Goal: Task Accomplishment & Management: Manage account settings

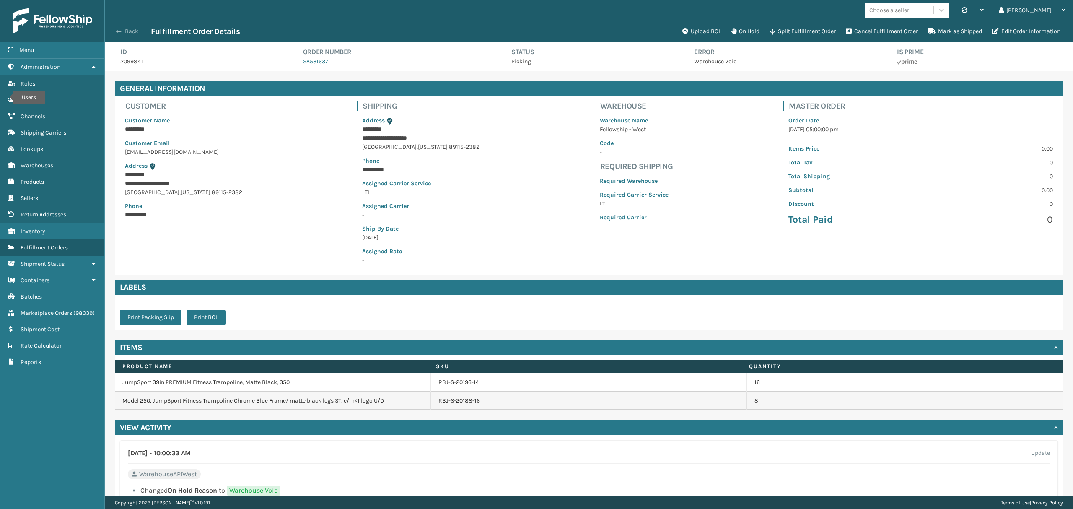
click at [126, 34] on button "Back" at bounding box center [131, 32] width 39 height 8
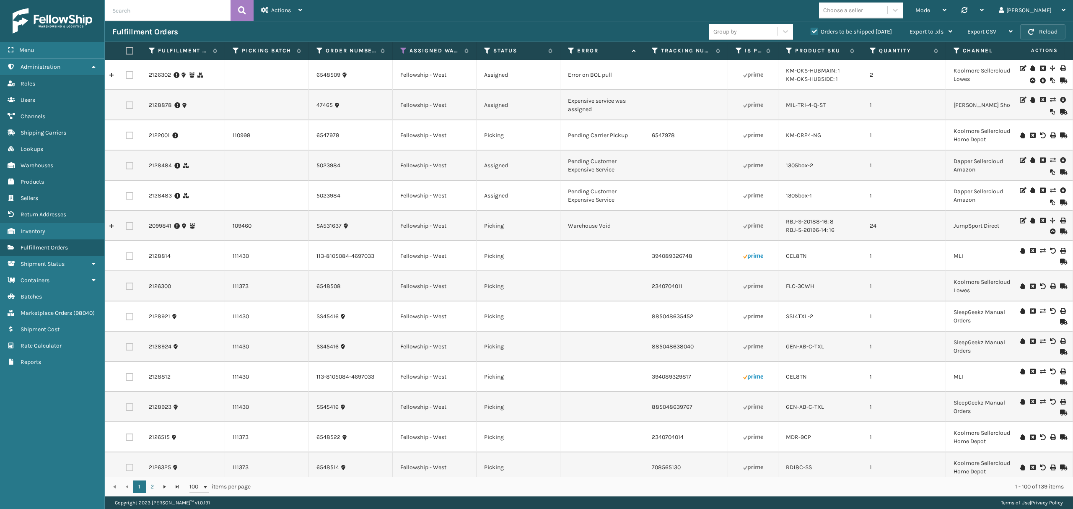
click at [1029, 34] on span "button" at bounding box center [1031, 32] width 6 height 6
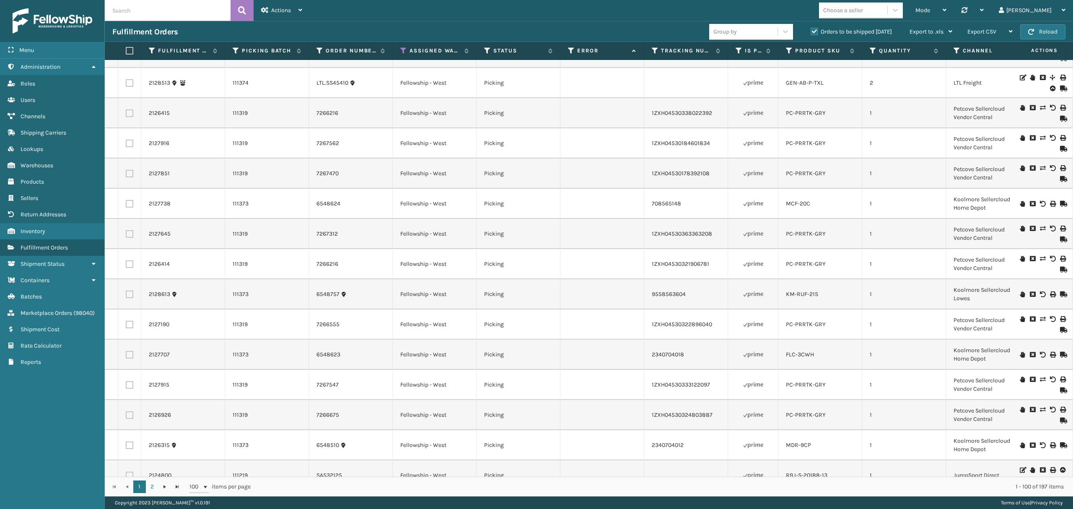
scroll to position [2623, 0]
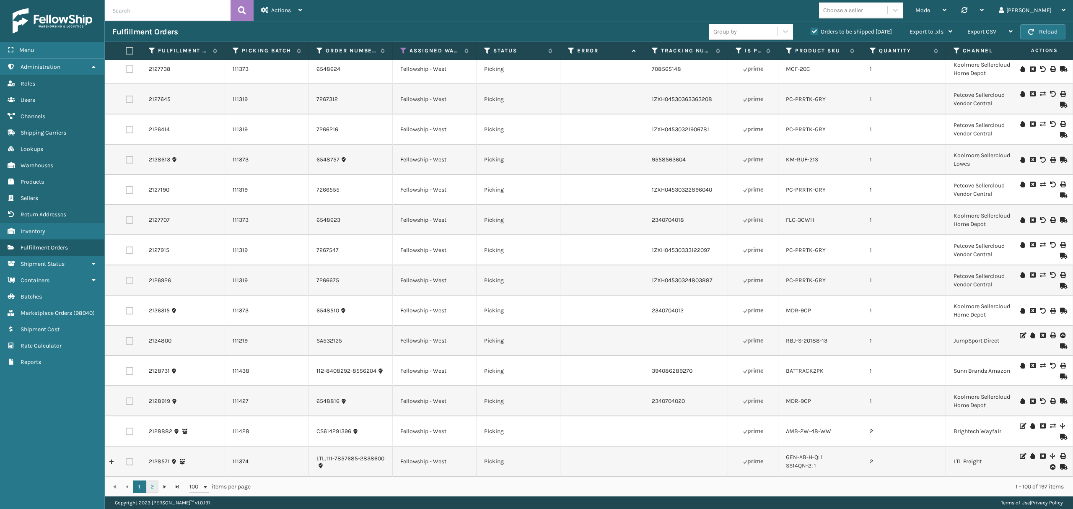
click at [148, 485] on link "2" at bounding box center [152, 486] width 13 height 13
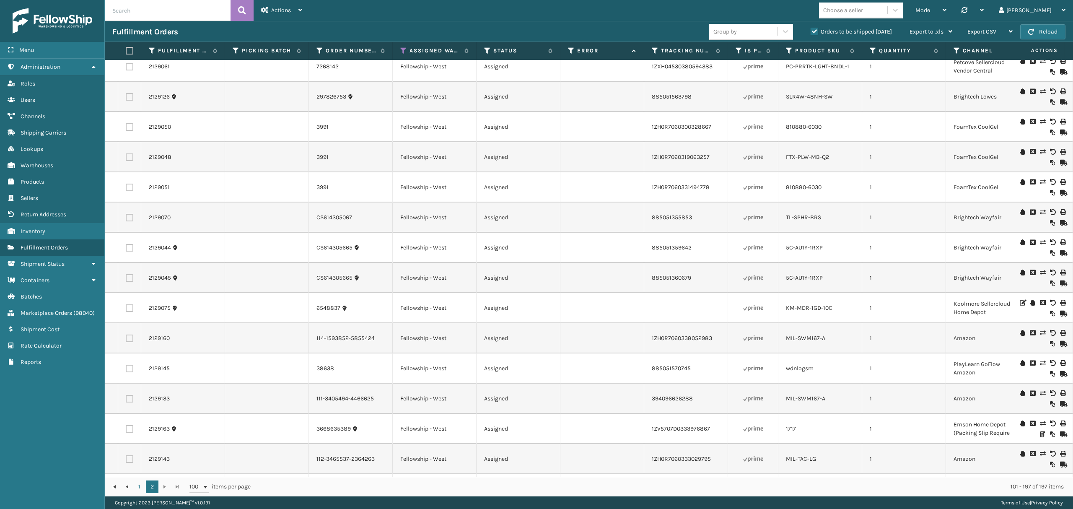
scroll to position [2519, 0]
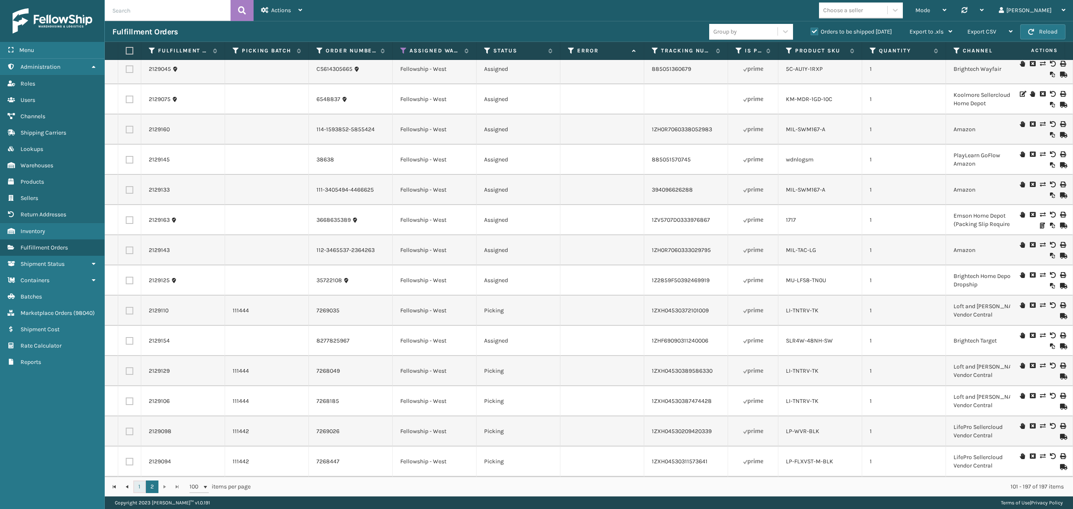
click at [135, 491] on link "1" at bounding box center [139, 486] width 13 height 13
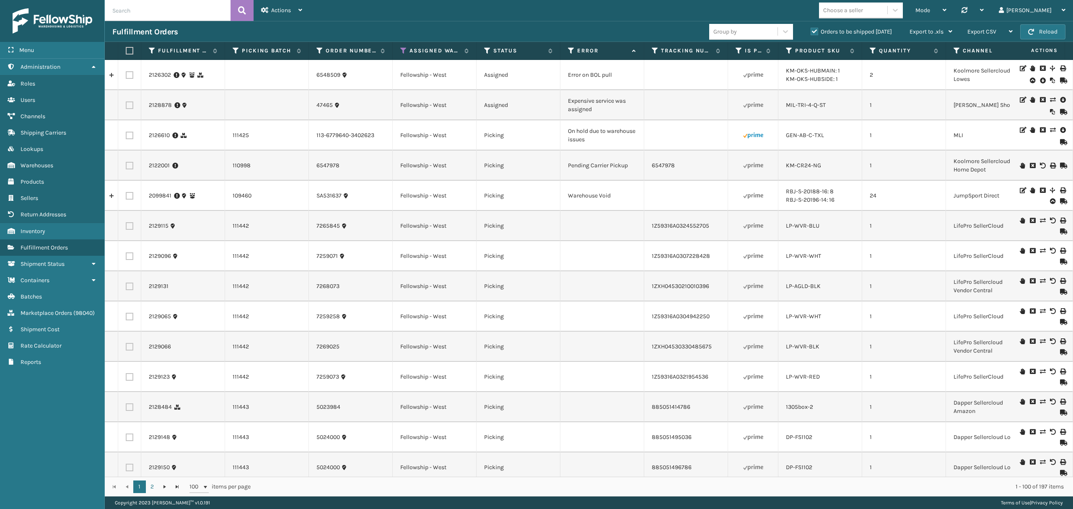
drag, startPoint x: 135, startPoint y: 19, endPoint x: 137, endPoint y: 9, distance: 9.8
click at [136, 13] on input "text" at bounding box center [168, 10] width 126 height 21
paste input "2126610"
type input "2126610"
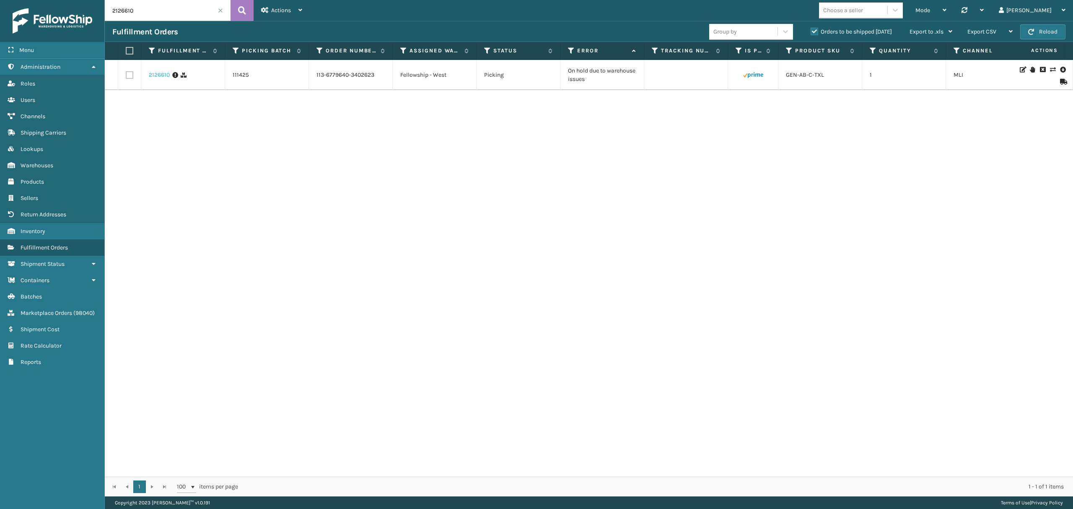
click at [163, 76] on link "2126610" at bounding box center [159, 75] width 21 height 8
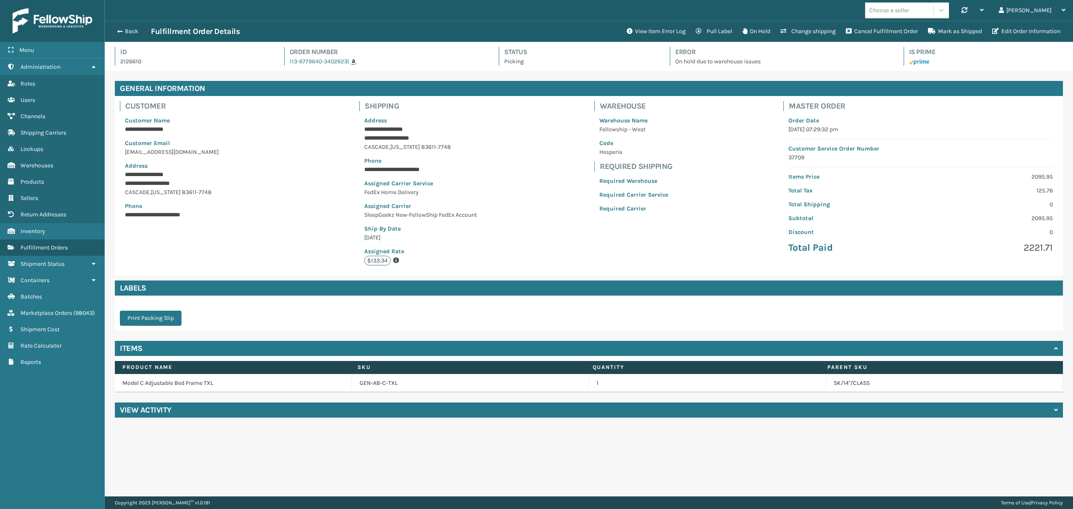
scroll to position [19, 968]
click at [640, 31] on button "View Item Error Log" at bounding box center [656, 31] width 69 height 17
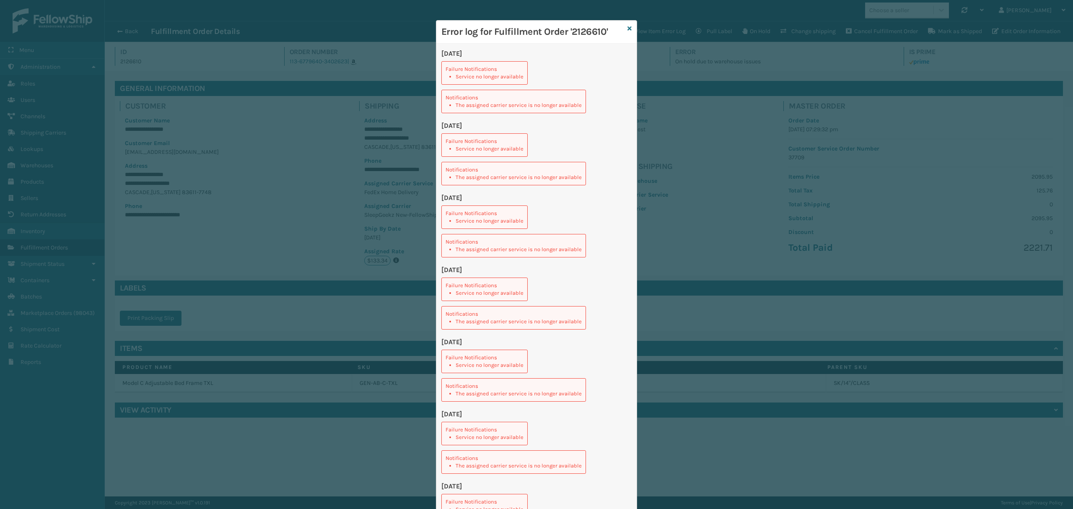
scroll to position [20, 0]
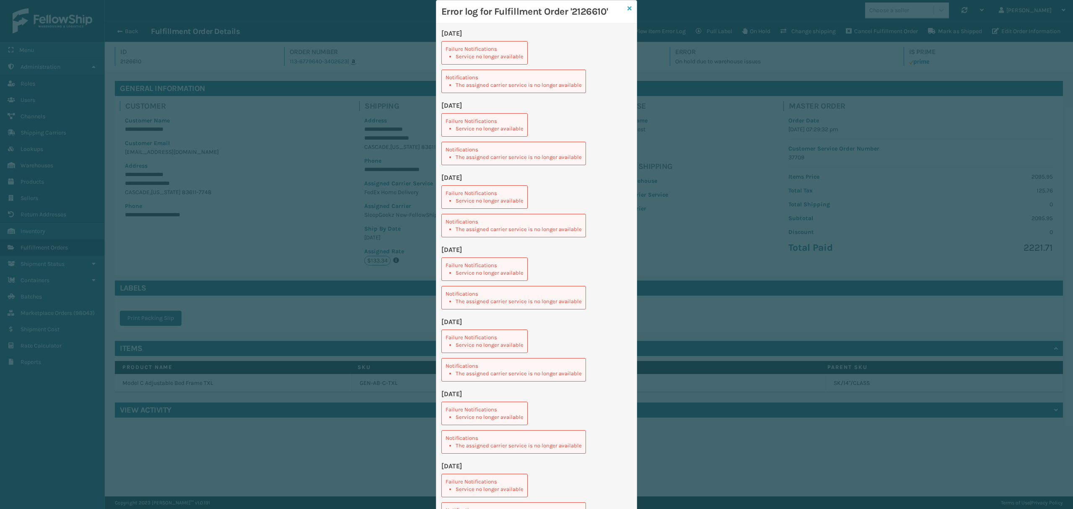
click at [627, 9] on icon at bounding box center [629, 8] width 4 height 6
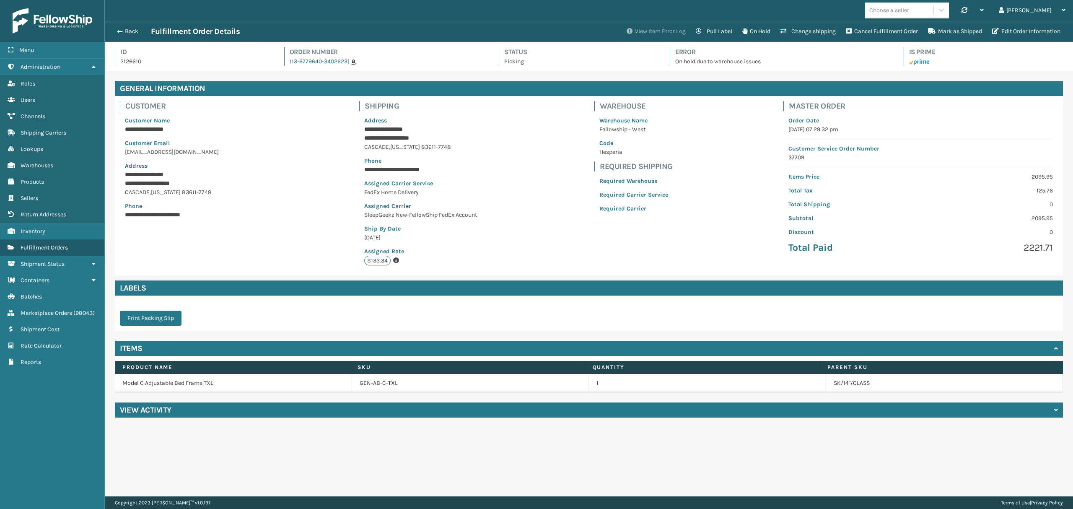
click at [651, 33] on button "View Item Error Log" at bounding box center [656, 31] width 69 height 17
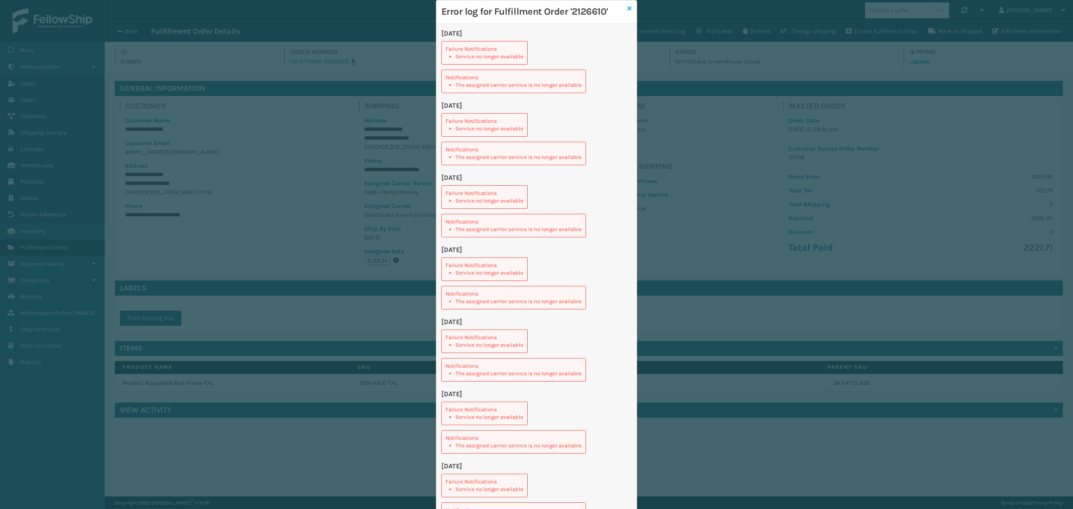
click at [627, 9] on icon at bounding box center [629, 8] width 4 height 6
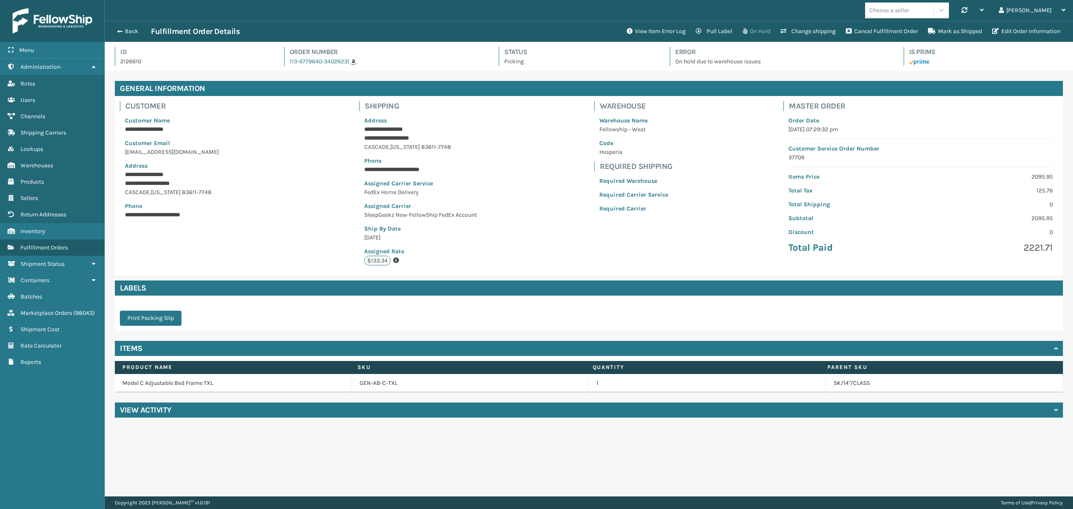
click at [753, 32] on button "On Hold" at bounding box center [756, 31] width 38 height 17
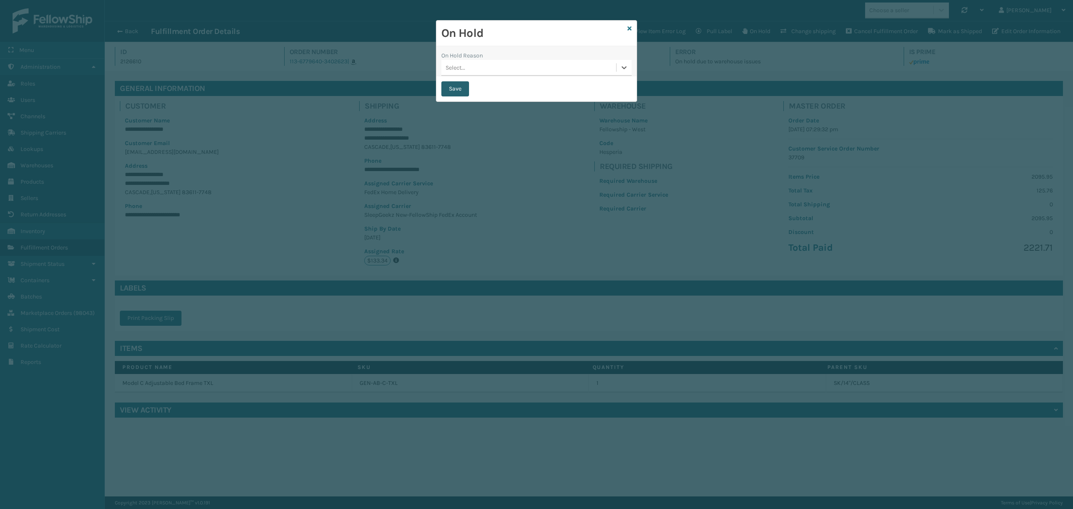
click at [458, 86] on button "Save" at bounding box center [455, 88] width 28 height 15
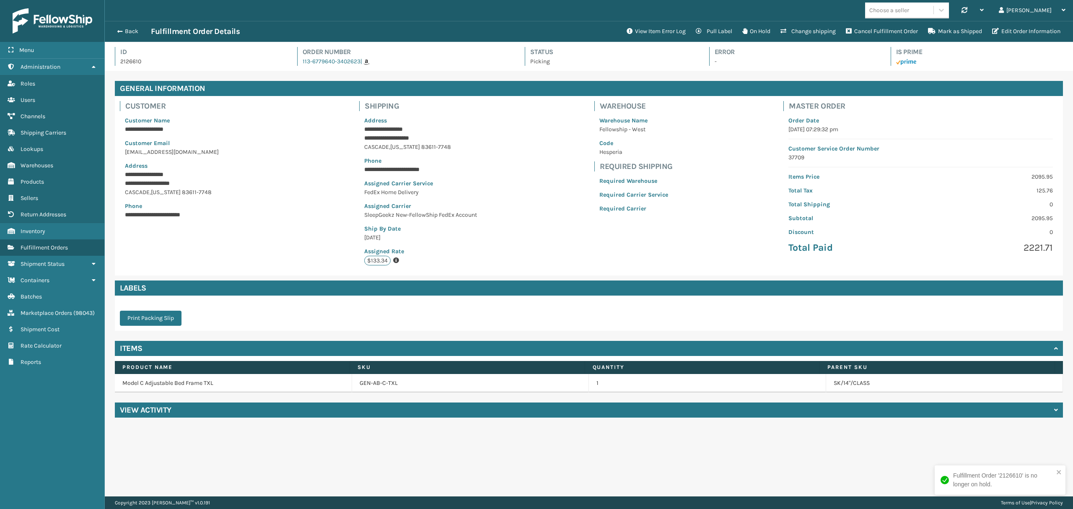
scroll to position [19, 968]
click at [126, 28] on button "Back" at bounding box center [131, 32] width 39 height 8
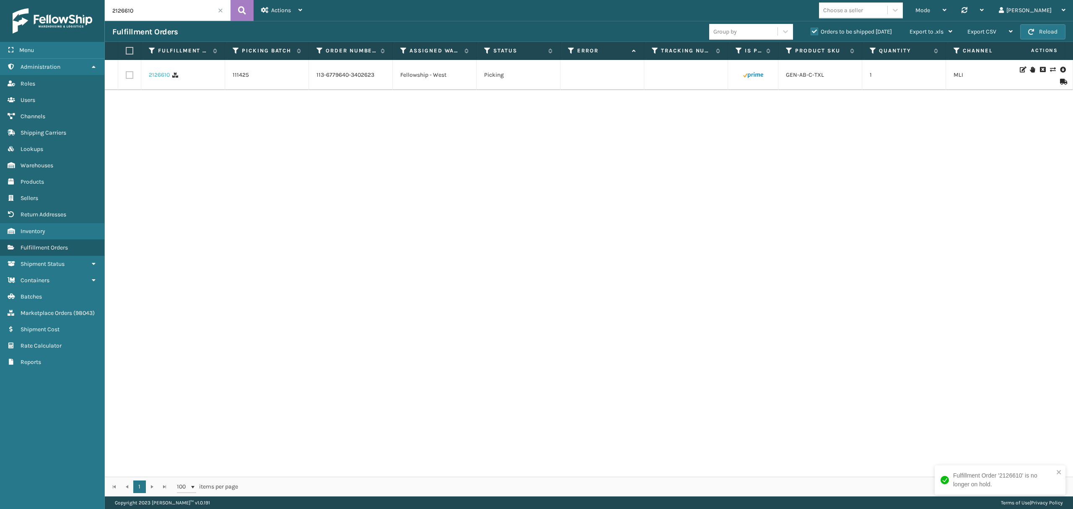
click at [159, 78] on link "2126610" at bounding box center [159, 75] width 21 height 8
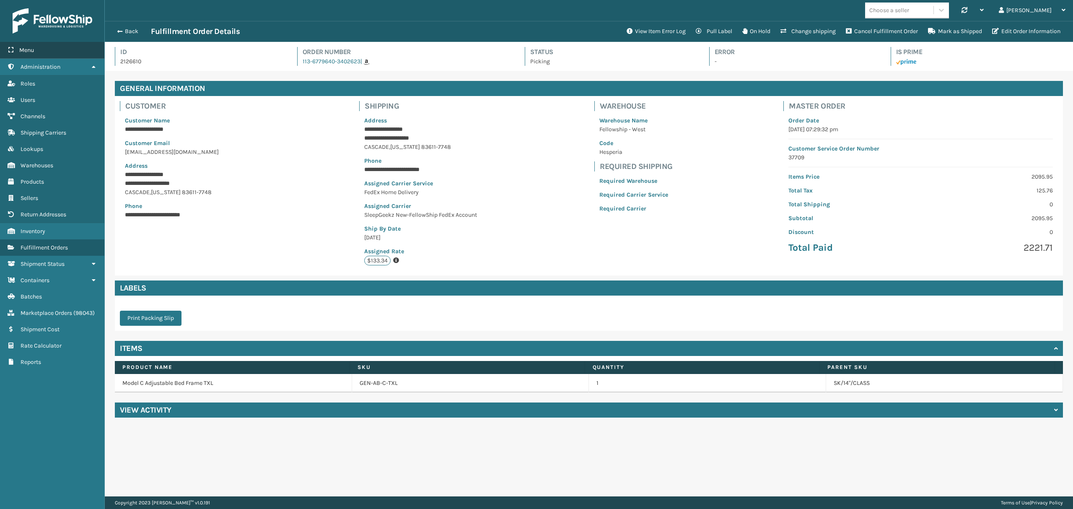
scroll to position [19, 968]
click at [122, 32] on button "Back" at bounding box center [131, 32] width 39 height 8
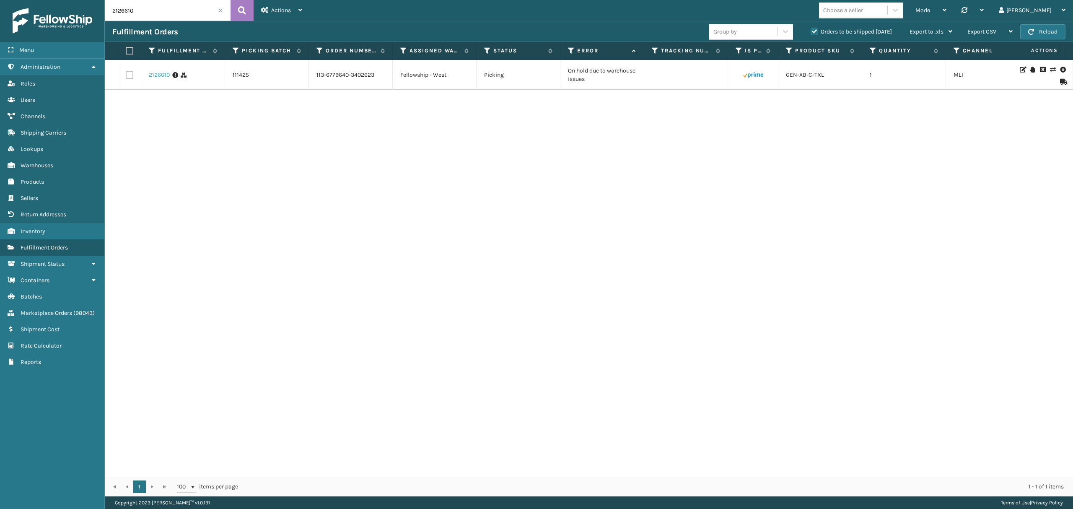
click at [165, 77] on link "2126610" at bounding box center [159, 75] width 21 height 8
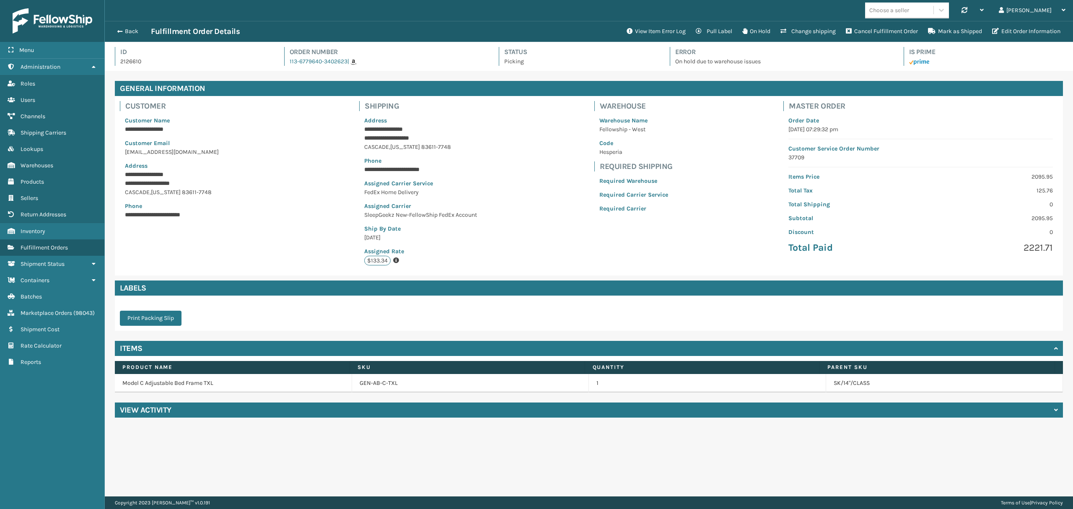
scroll to position [19, 968]
click at [716, 33] on button "Pull Label" at bounding box center [714, 31] width 47 height 17
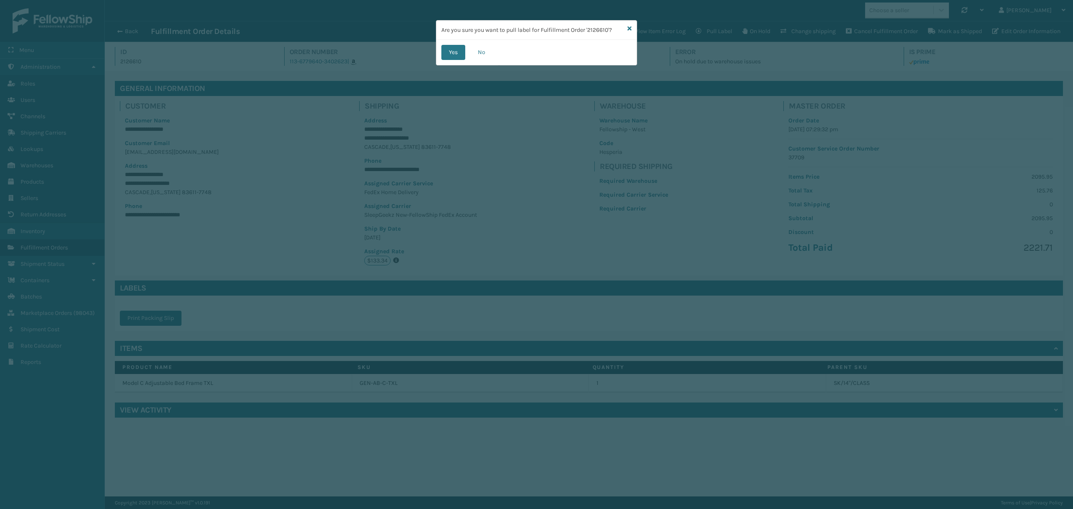
click at [632, 27] on div "Are you sure you want to pull label for Fulfillment Order '2126610'?" at bounding box center [536, 30] width 200 height 19
click at [630, 30] on icon at bounding box center [629, 29] width 4 height 6
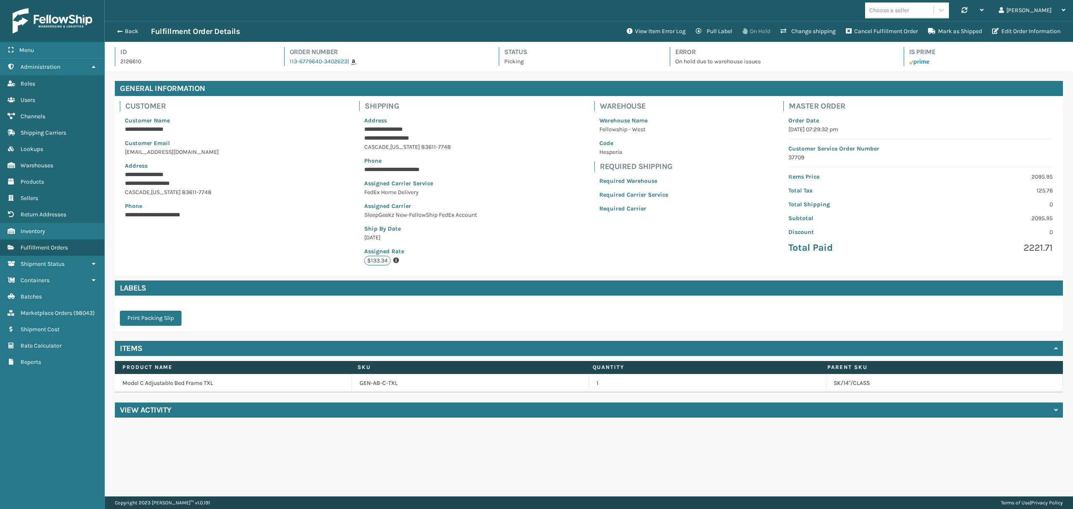
click at [751, 34] on button "On Hold" at bounding box center [756, 31] width 38 height 17
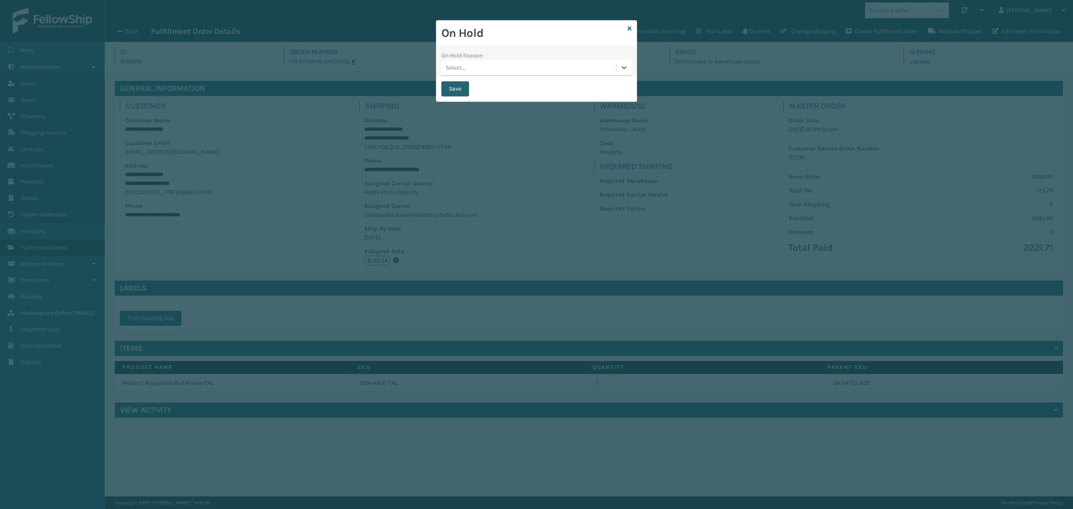
click at [450, 86] on button "Save" at bounding box center [455, 88] width 28 height 15
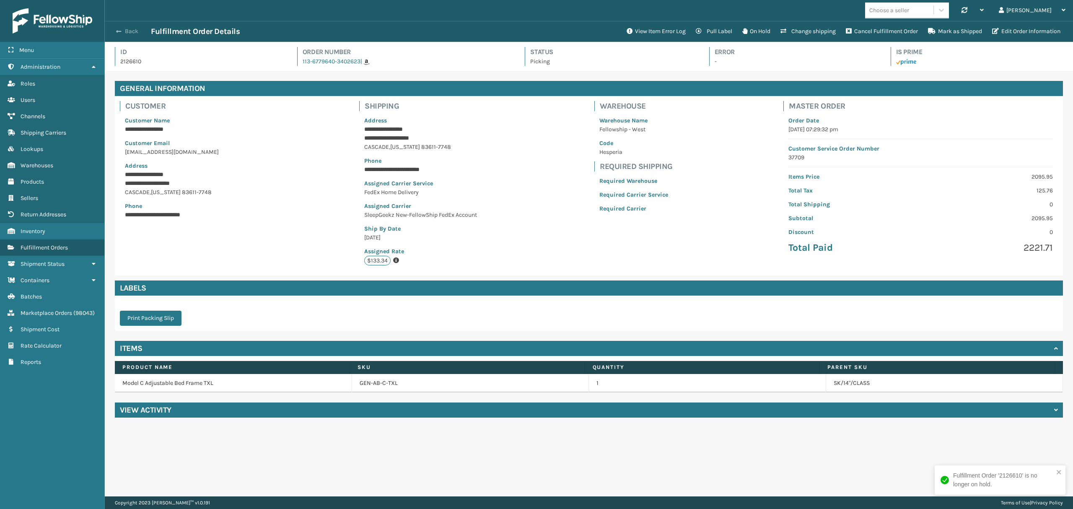
click at [130, 34] on button "Back" at bounding box center [131, 32] width 39 height 8
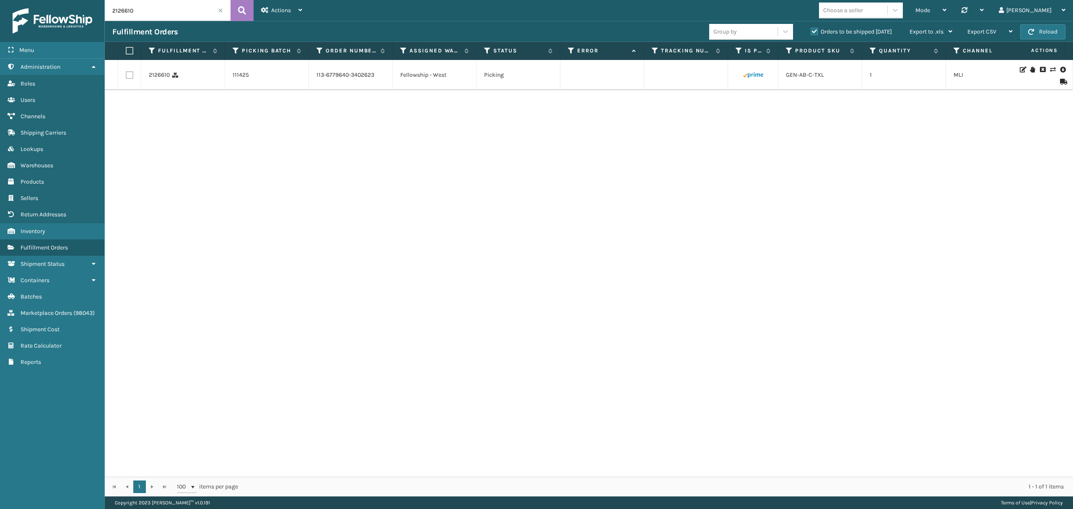
click at [1060, 80] on icon at bounding box center [1062, 82] width 5 height 6
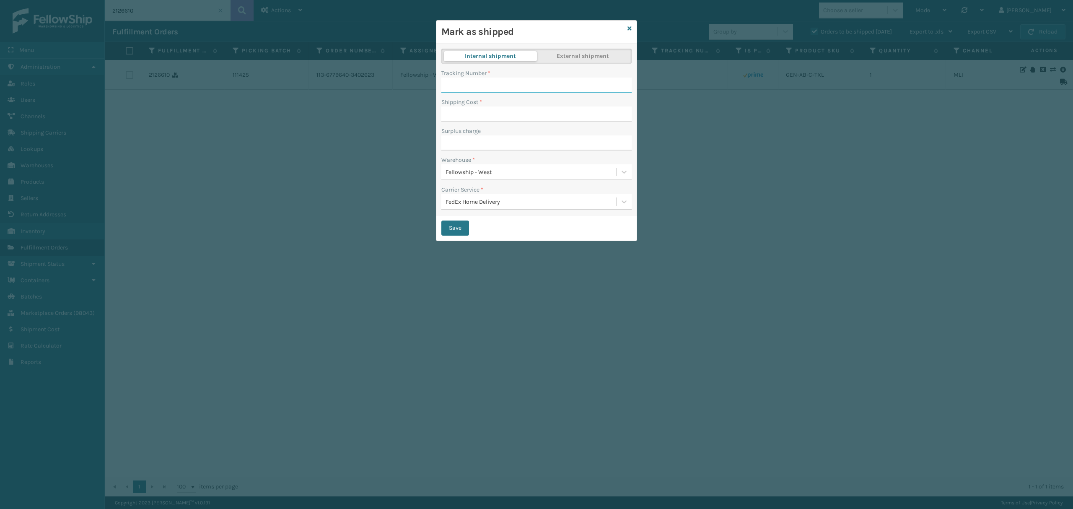
click at [454, 82] on input "Tracking Number *" at bounding box center [536, 85] width 190 height 15
drag, startPoint x: 491, startPoint y: 83, endPoint x: 433, endPoint y: 86, distance: 58.8
click at [433, 86] on div "Mark as shipped Internal shipment External shipment Tracking Number * 394090585…" at bounding box center [536, 254] width 1073 height 509
type input "394090585286"
click at [577, 54] on button "External shipment" at bounding box center [582, 56] width 93 height 10
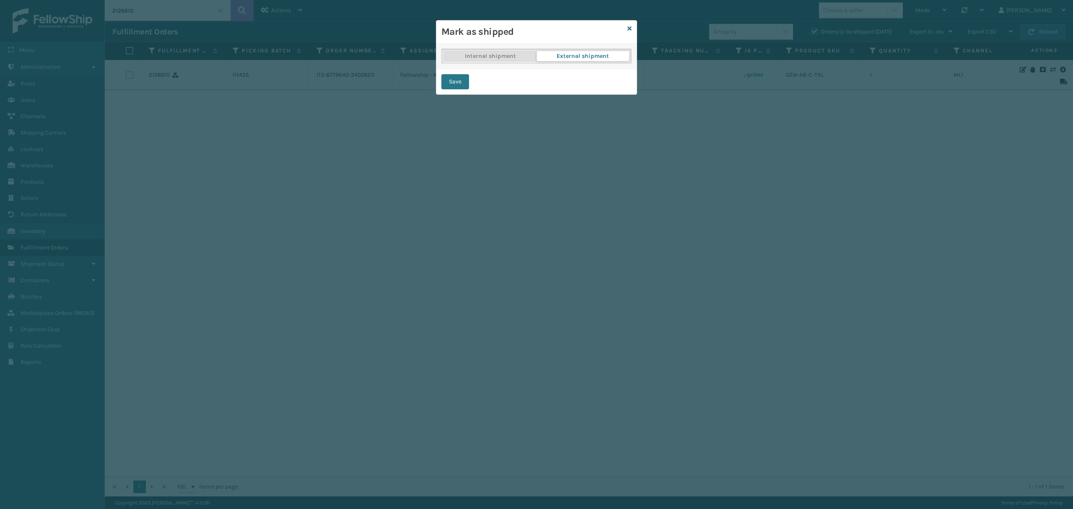
click at [493, 55] on button "Internal shipment" at bounding box center [490, 56] width 93 height 10
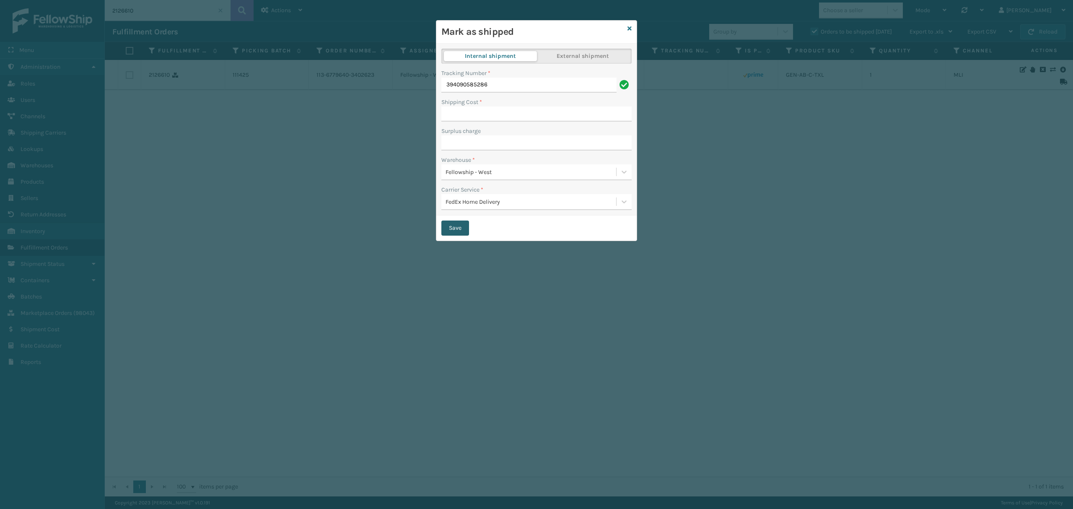
click at [453, 230] on button "Save" at bounding box center [455, 227] width 28 height 15
click at [478, 121] on input "Shipping Cost *" at bounding box center [536, 121] width 190 height 15
type input "0"
click at [458, 225] on button "Save" at bounding box center [455, 227] width 28 height 15
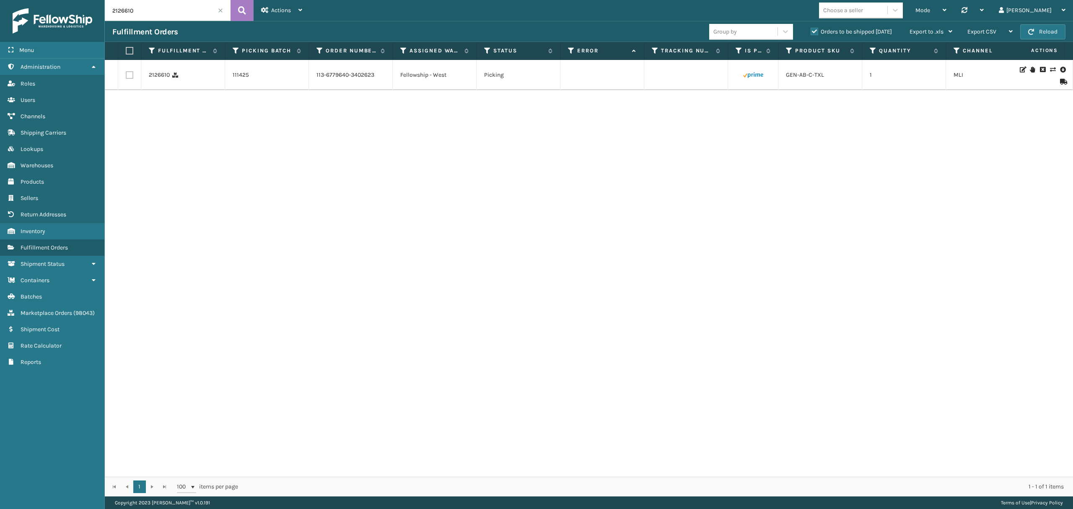
click at [1060, 79] on icon at bounding box center [1062, 82] width 5 height 6
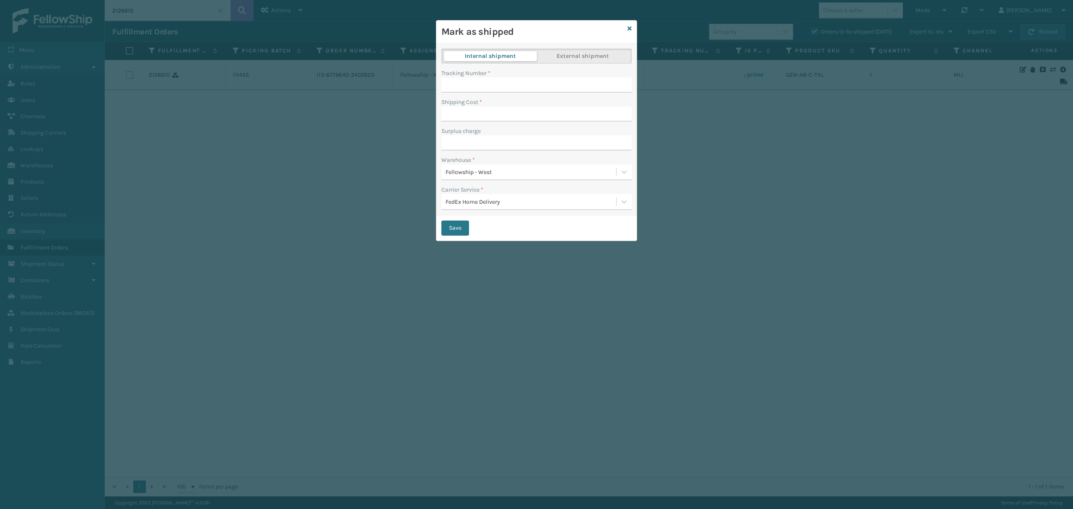
click at [502, 205] on div "FedEx Home Delivery" at bounding box center [531, 201] width 171 height 9
click at [564, 49] on div "Internal shipment External shipment Tracking Number * Shipping Cost * Surplus c…" at bounding box center [536, 130] width 200 height 172
click at [562, 54] on button "External shipment" at bounding box center [582, 56] width 93 height 10
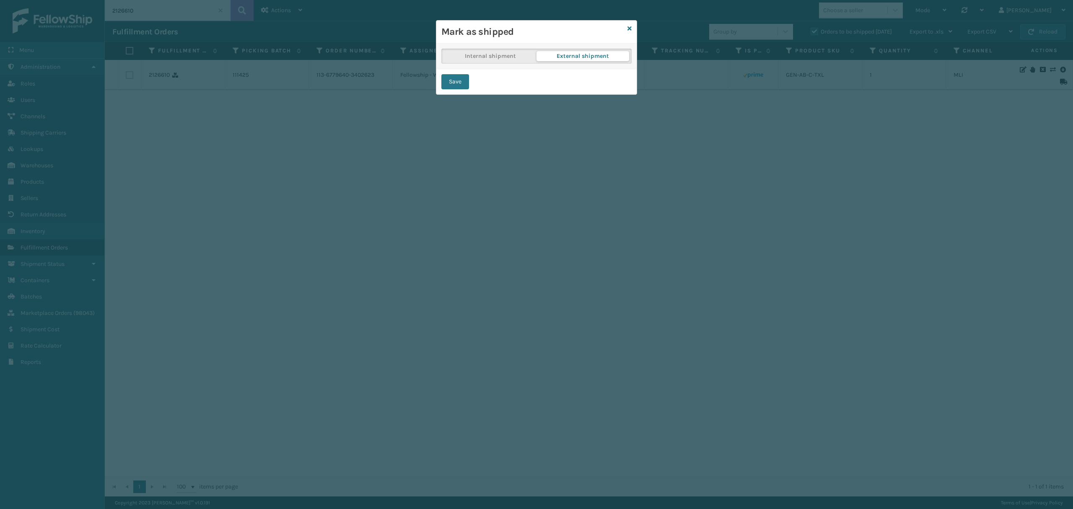
click at [507, 64] on div "Internal shipment External shipment" at bounding box center [536, 56] width 190 height 15
click at [505, 58] on button "Internal shipment" at bounding box center [490, 56] width 93 height 10
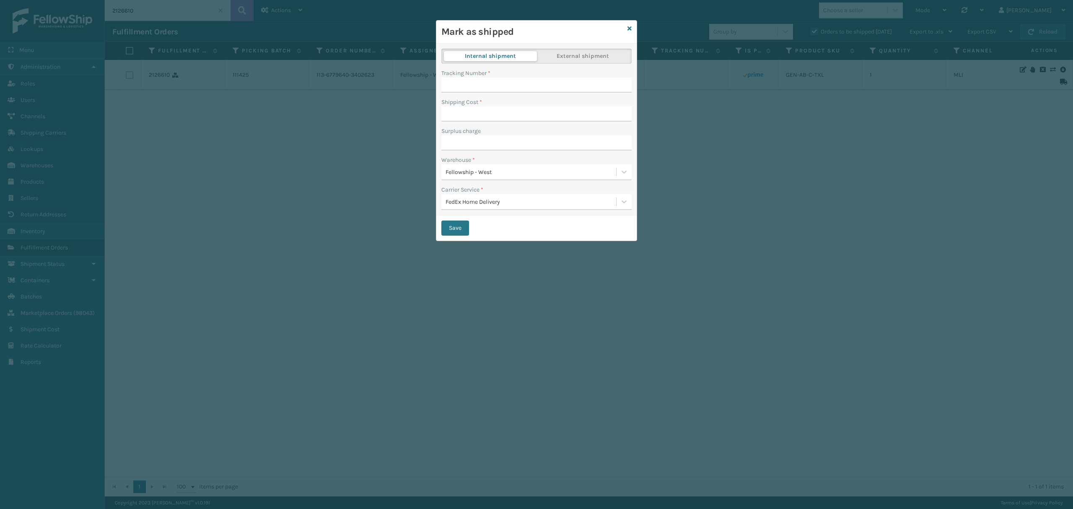
click at [632, 23] on div "Mark as shipped" at bounding box center [536, 32] width 200 height 23
click at [626, 29] on div "Mark as shipped" at bounding box center [536, 32] width 200 height 23
click at [627, 28] on icon at bounding box center [629, 29] width 4 height 6
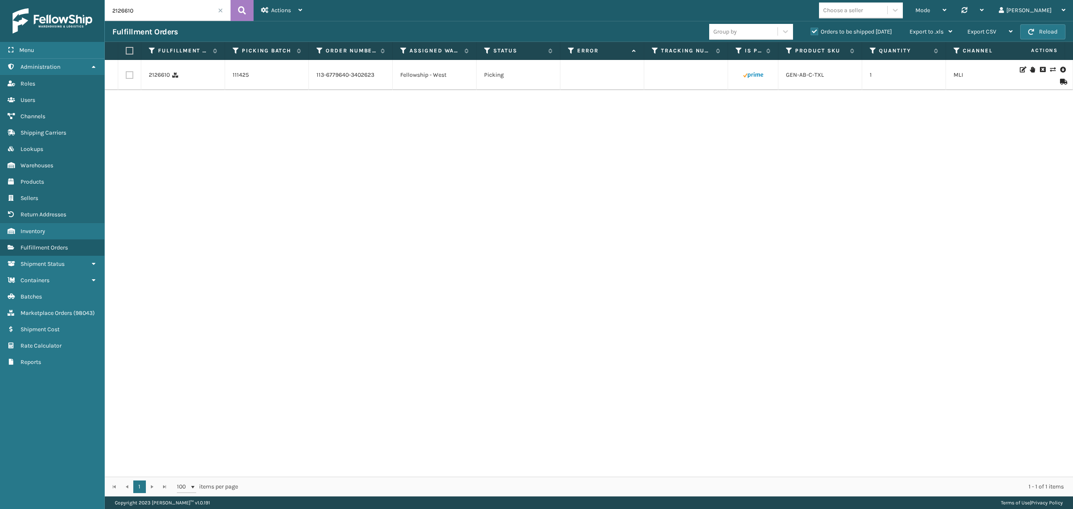
click at [126, 73] on label at bounding box center [130, 75] width 8 height 8
click at [126, 73] on input "checkbox" at bounding box center [126, 73] width 0 height 5
checkbox input "true"
click at [747, 37] on div "Bulk Actions" at bounding box center [770, 31] width 49 height 21
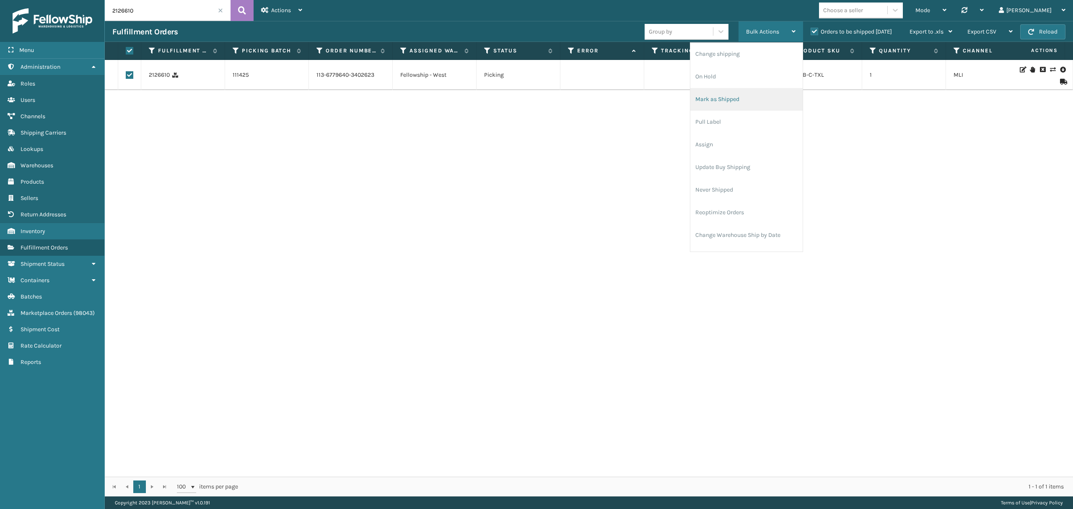
click at [723, 103] on li "Mark as Shipped" at bounding box center [746, 99] width 112 height 23
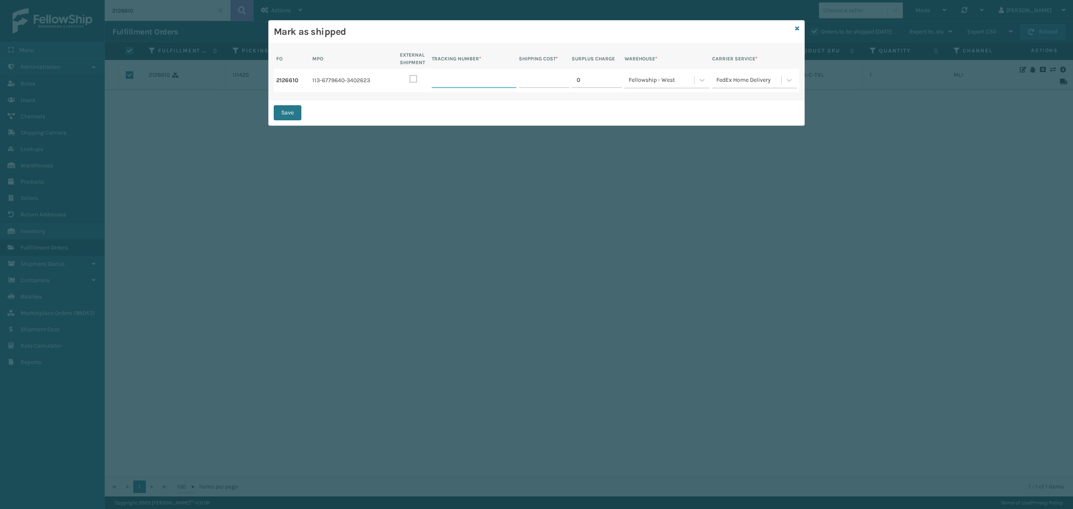
click at [438, 80] on input "TRACKING NUMBER *" at bounding box center [474, 80] width 85 height 15
paste input "394090585286"
type input "394090585286"
click at [552, 82] on input "SHIPPING COST *" at bounding box center [544, 80] width 50 height 15
click at [288, 110] on button "Save" at bounding box center [288, 112] width 28 height 15
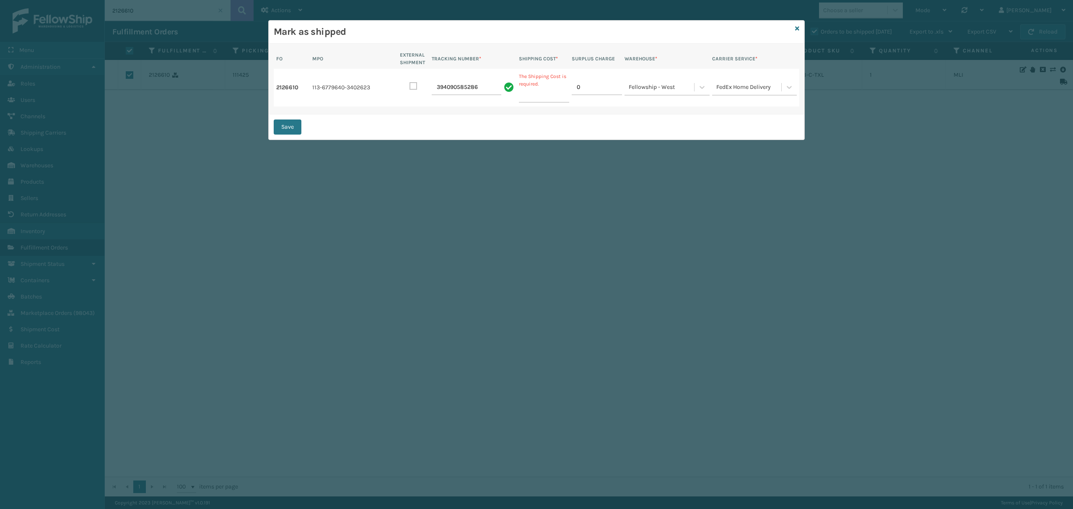
click at [529, 87] on p "The Shipping Cost is required." at bounding box center [544, 80] width 50 height 15
click at [571, 88] on div "2126610 113-6779640-3402623 TRACKING NUMBER * 394090585286 SHIPPING COST * The …" at bounding box center [537, 88] width 526 height 38
click at [586, 89] on input "0" at bounding box center [597, 87] width 50 height 15
click at [541, 91] on input "SHIPPING COST *" at bounding box center [544, 95] width 50 height 15
type input "0"
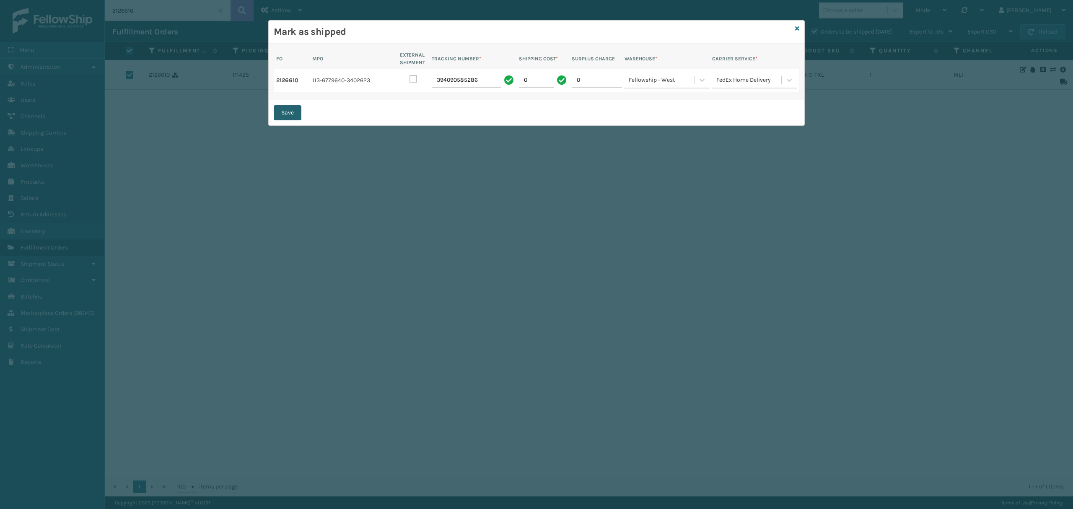
click at [283, 117] on button "Save" at bounding box center [288, 112] width 28 height 15
checkbox input "false"
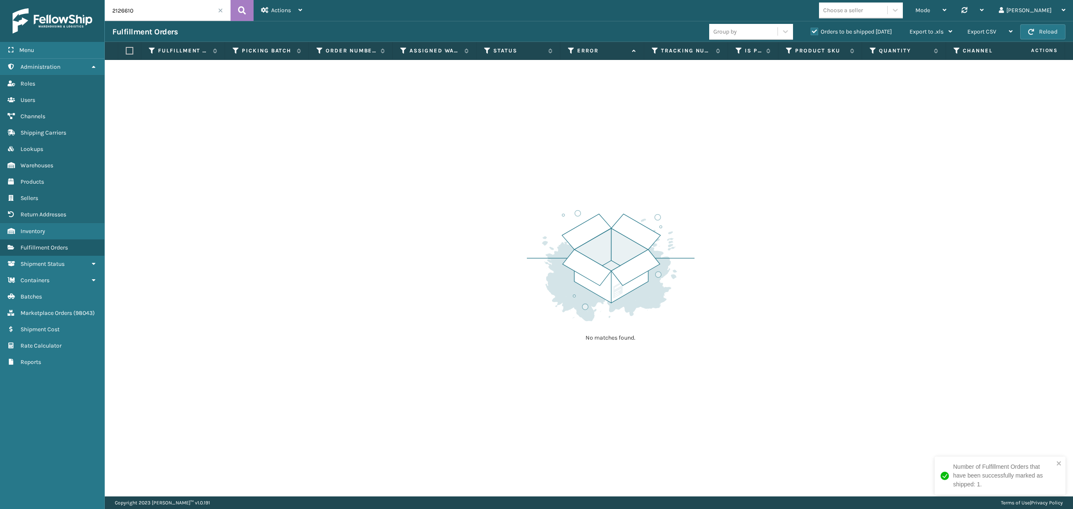
click at [814, 30] on label "Orders to be shipped [DATE]" at bounding box center [851, 31] width 81 height 7
click at [811, 30] on input "Orders to be shipped [DATE]" at bounding box center [811, 29] width 0 height 5
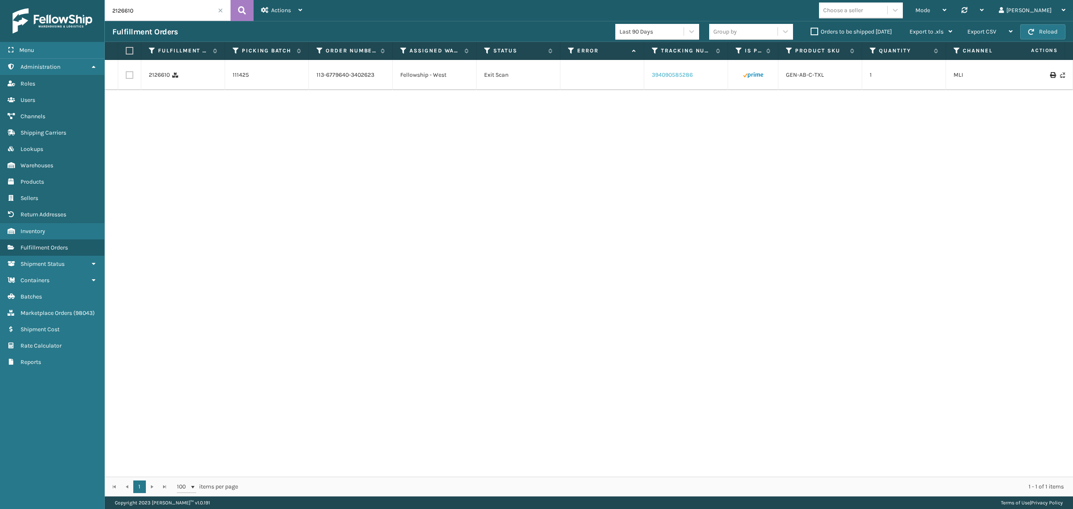
click at [671, 75] on link "394090585286" at bounding box center [672, 74] width 41 height 7
click at [151, 73] on link "2126610" at bounding box center [159, 75] width 21 height 8
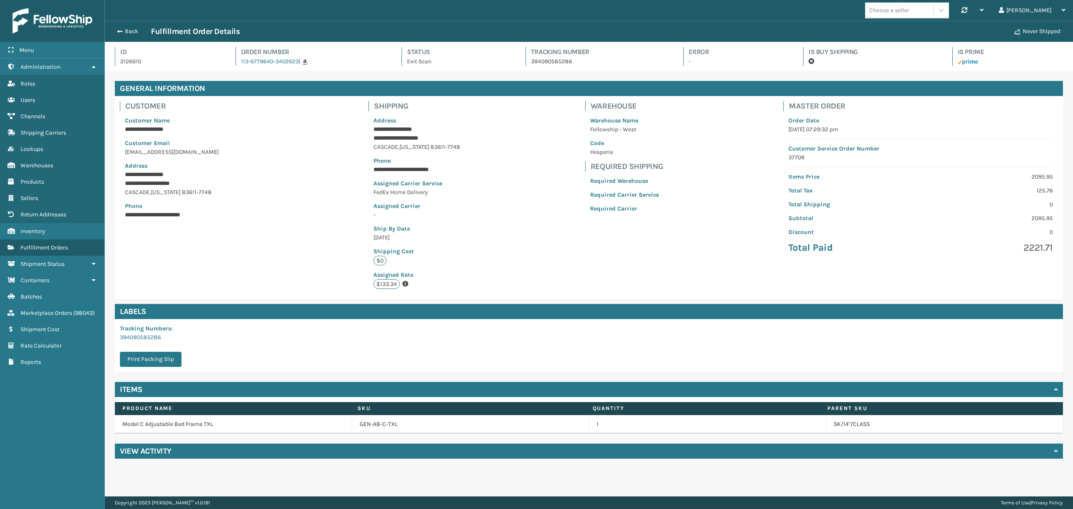
scroll to position [19, 968]
click at [137, 449] on h4 "View Activity" at bounding box center [146, 451] width 52 height 10
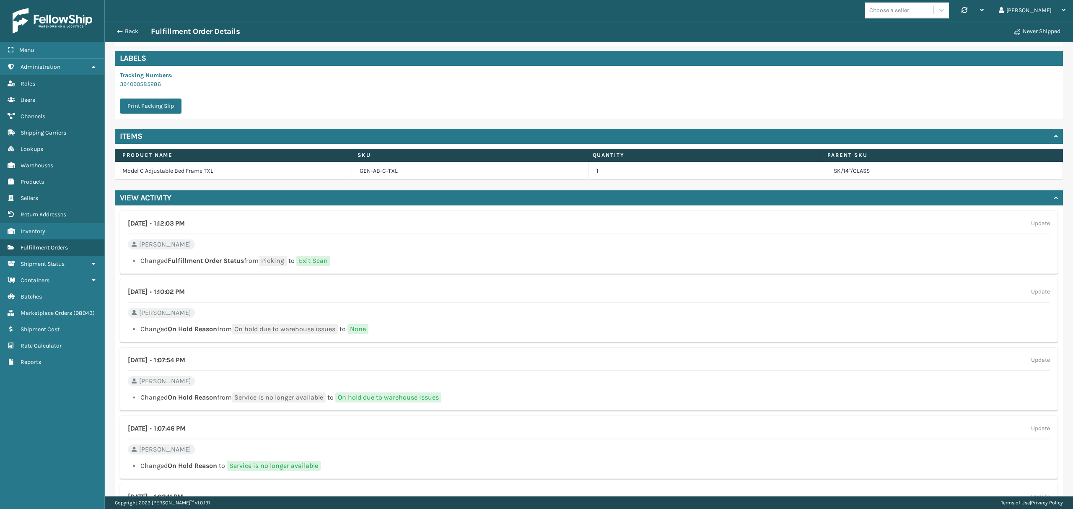
scroll to position [168, 0]
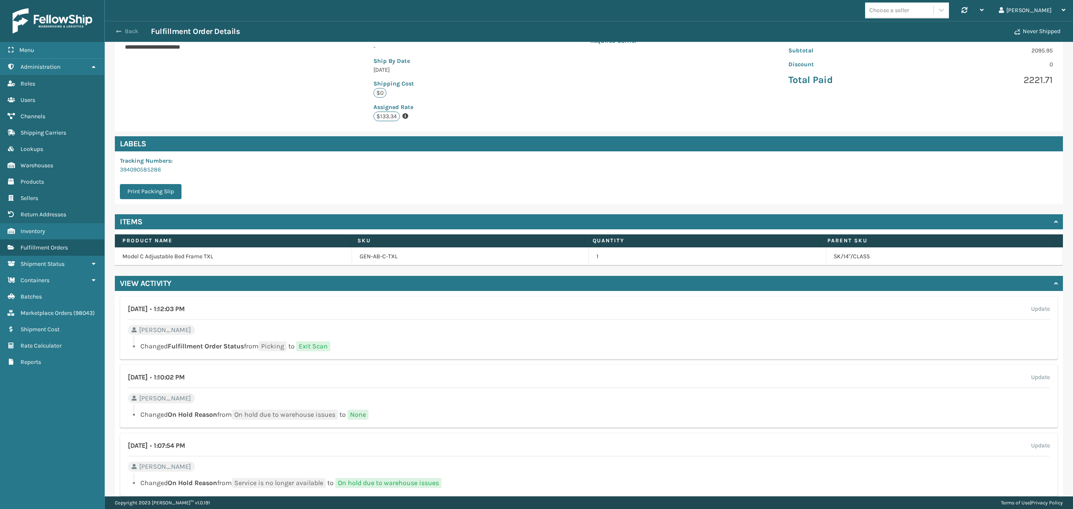
click at [133, 31] on button "Back" at bounding box center [131, 32] width 39 height 8
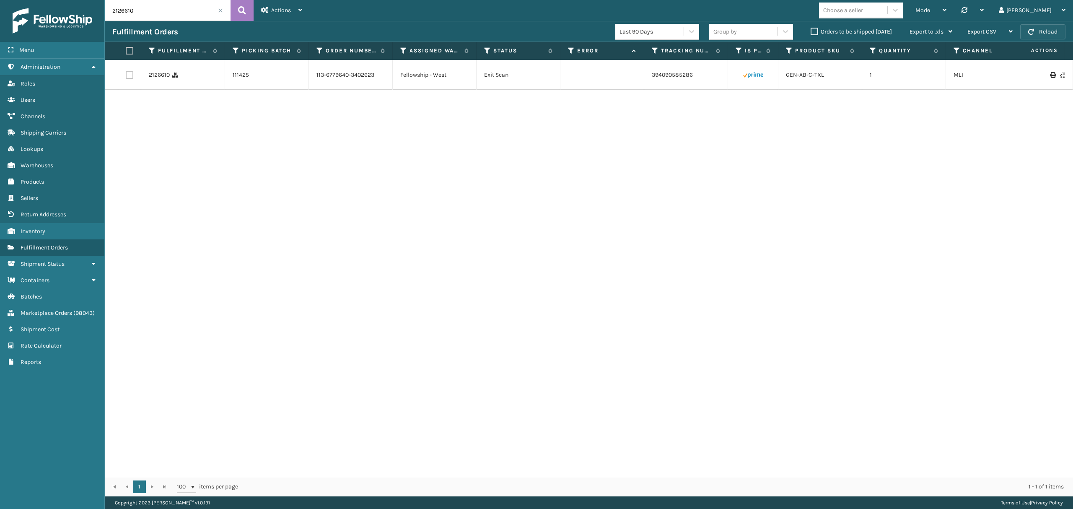
click at [1040, 31] on button "Reload" at bounding box center [1042, 31] width 45 height 15
click at [219, 9] on span at bounding box center [220, 10] width 5 height 5
